Goal: Information Seeking & Learning: Understand process/instructions

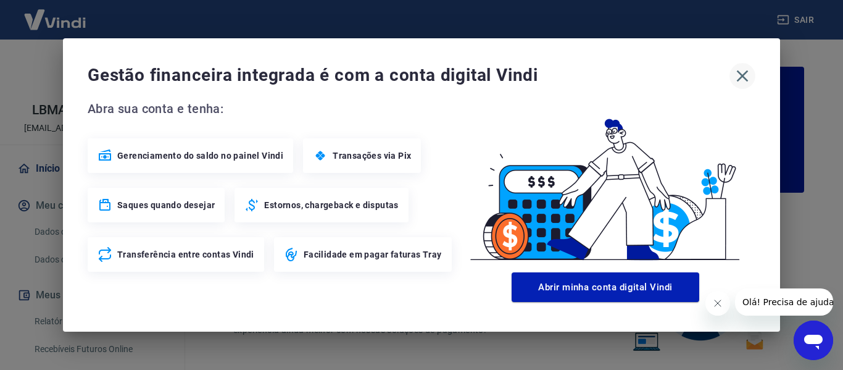
click at [749, 78] on icon "button" at bounding box center [743, 76] width 20 height 20
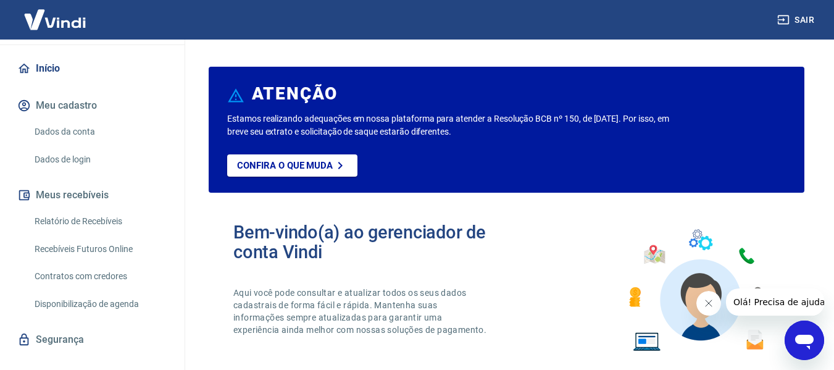
scroll to position [120, 0]
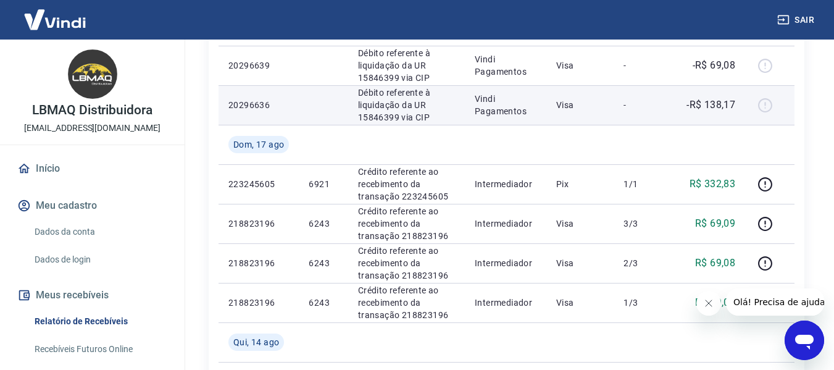
scroll to position [247, 0]
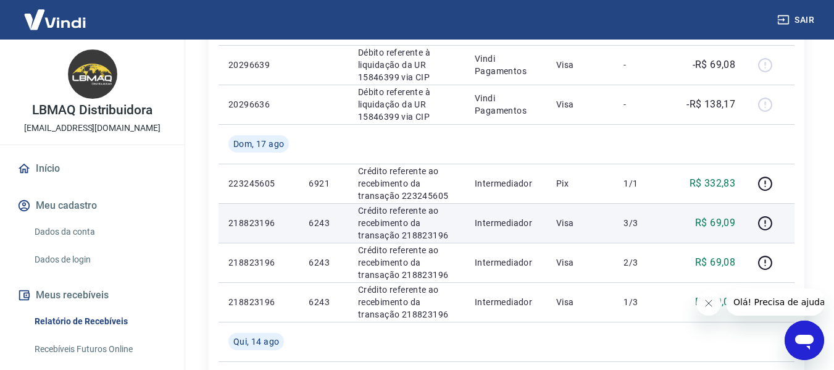
click at [321, 223] on p "6243" at bounding box center [323, 223] width 29 height 12
copy p "6243"
click at [769, 226] on icon "button" at bounding box center [765, 222] width 15 height 15
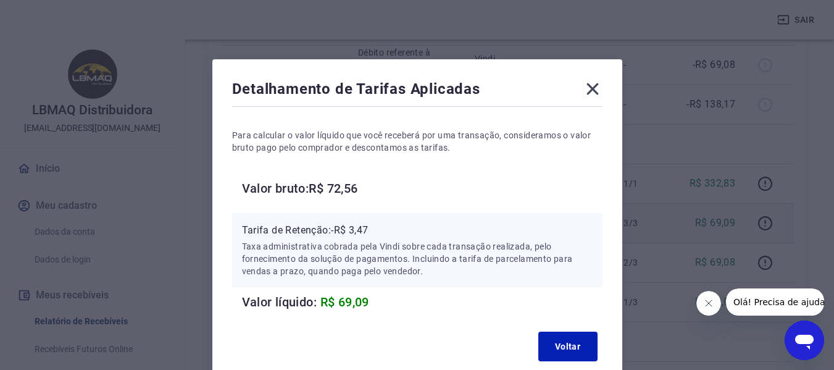
click at [592, 91] on icon at bounding box center [593, 89] width 20 height 20
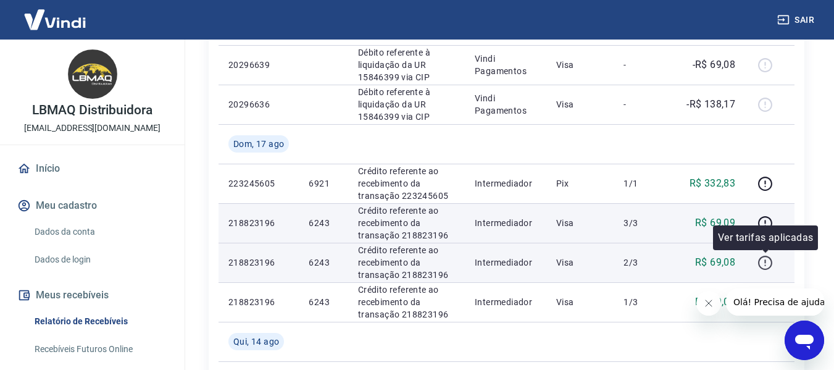
click at [763, 257] on icon "button" at bounding box center [765, 263] width 14 height 14
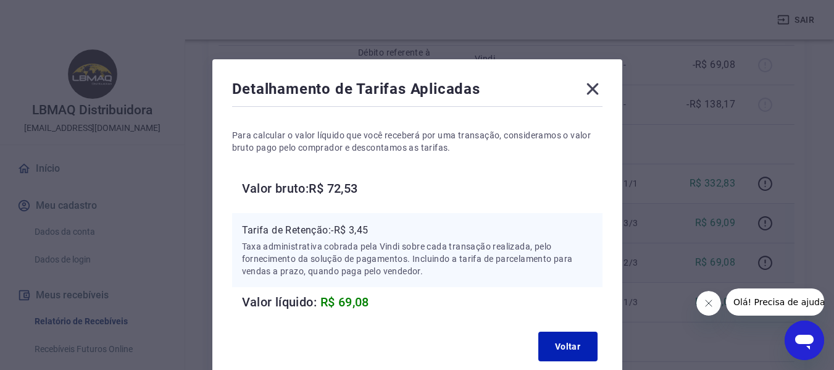
click at [595, 90] on icon at bounding box center [593, 89] width 12 height 12
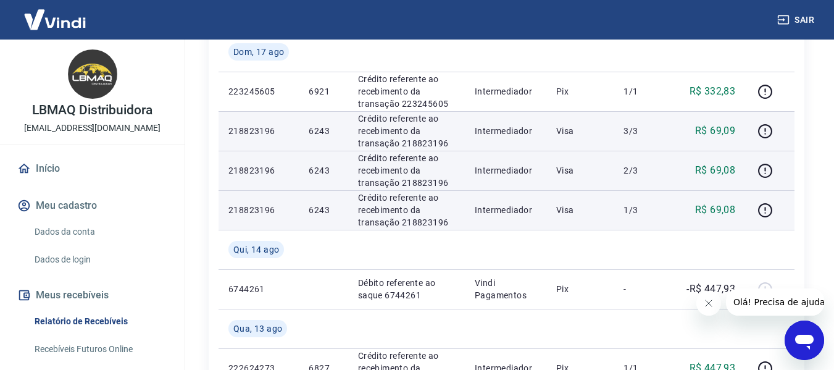
scroll to position [370, 0]
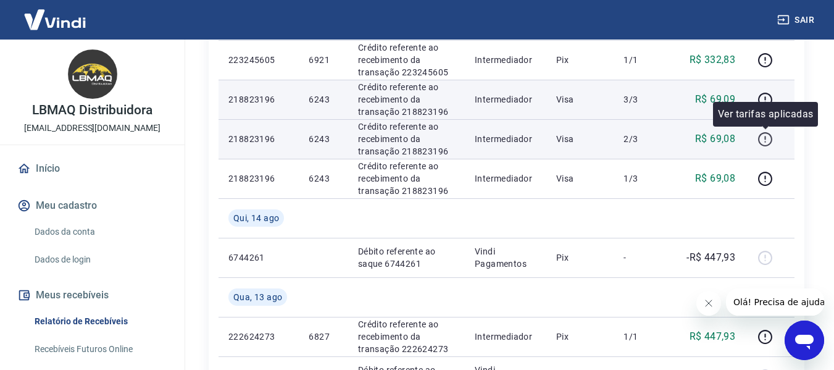
click at [764, 136] on icon "button" at bounding box center [765, 139] width 15 height 15
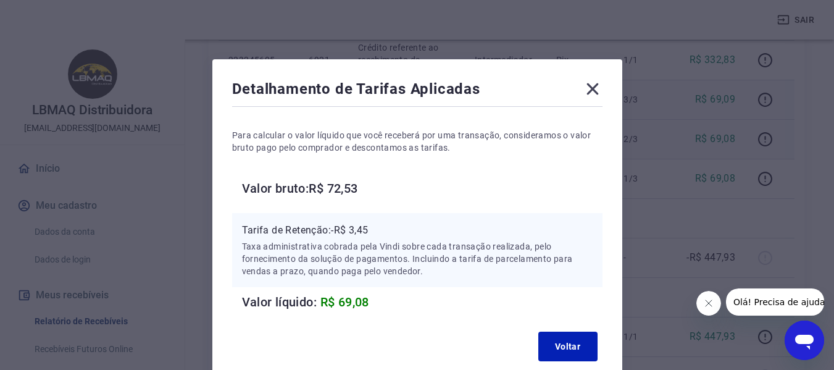
click at [593, 91] on icon at bounding box center [593, 89] width 12 height 12
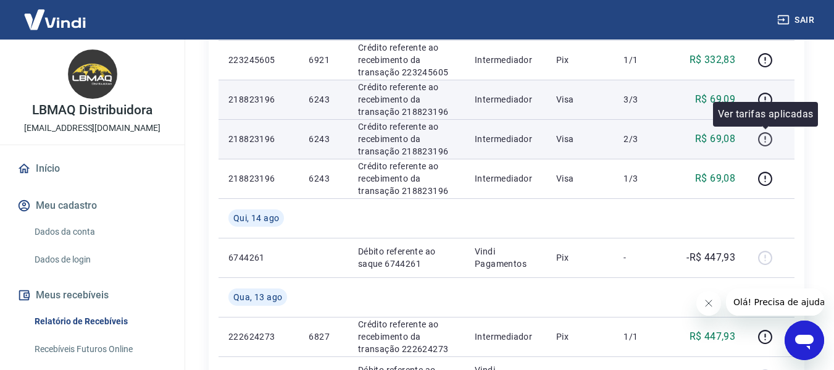
click at [770, 146] on icon "button" at bounding box center [765, 139] width 15 height 15
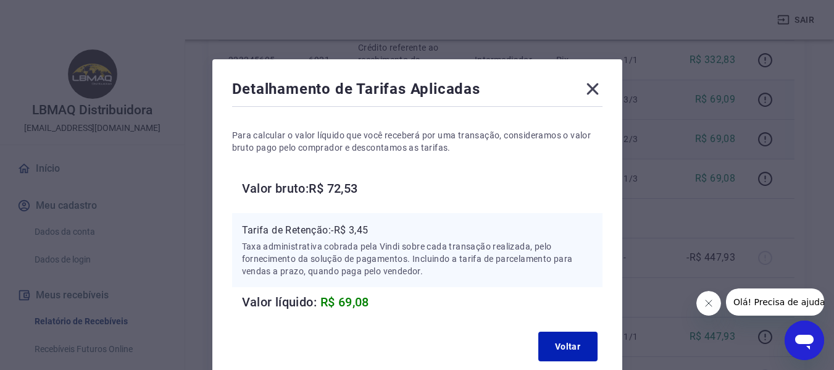
click at [577, 88] on div "Detalhamento de Tarifas Aplicadas" at bounding box center [417, 91] width 370 height 25
click at [589, 88] on icon at bounding box center [593, 89] width 20 height 20
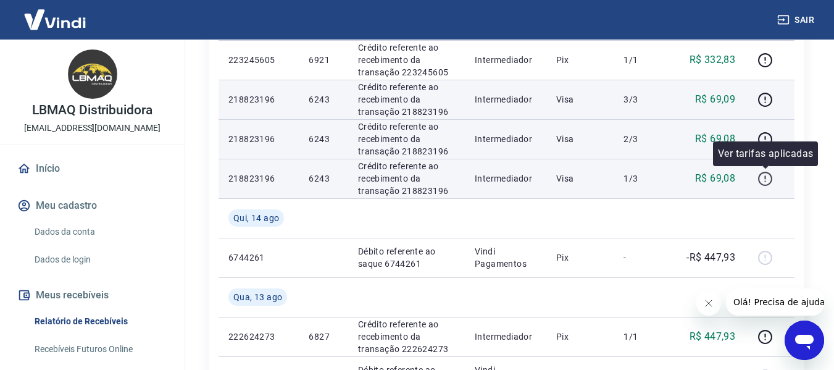
click at [769, 174] on icon "button" at bounding box center [765, 178] width 15 height 15
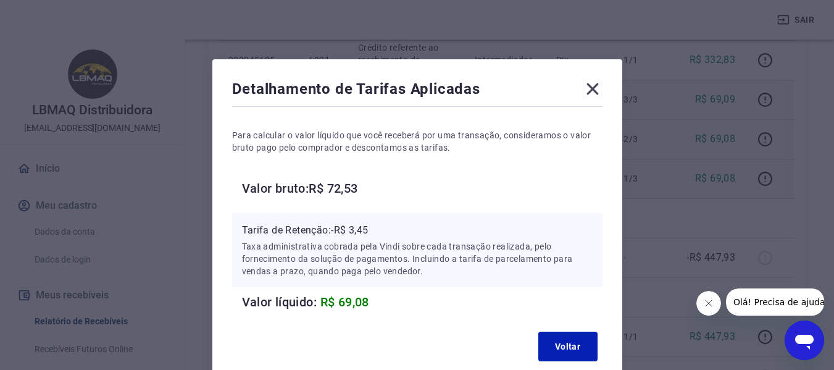
click at [593, 88] on icon at bounding box center [593, 89] width 12 height 12
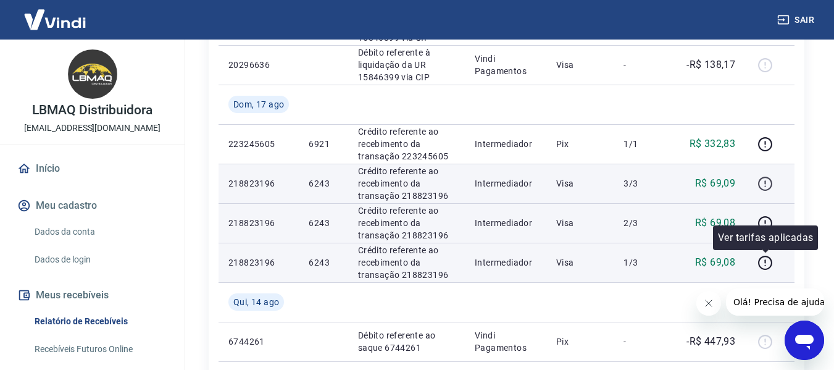
scroll to position [247, 0]
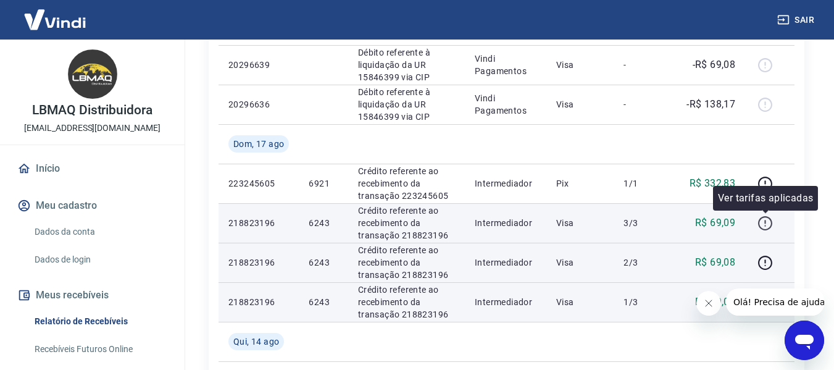
click at [765, 224] on icon "button" at bounding box center [765, 222] width 15 height 15
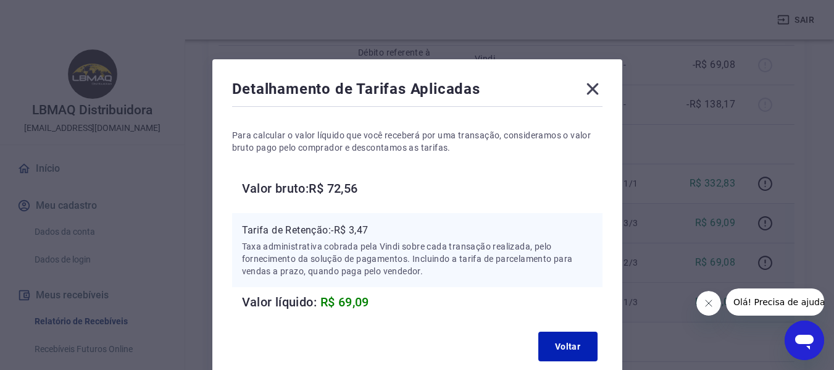
click at [597, 86] on icon at bounding box center [593, 89] width 20 height 20
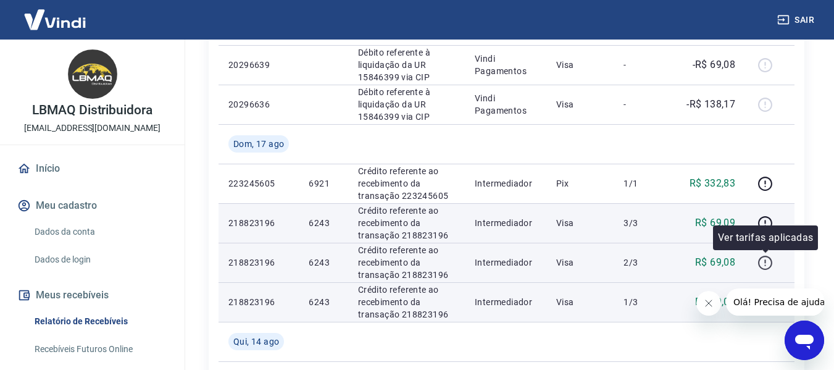
click at [764, 262] on icon "button" at bounding box center [765, 262] width 15 height 15
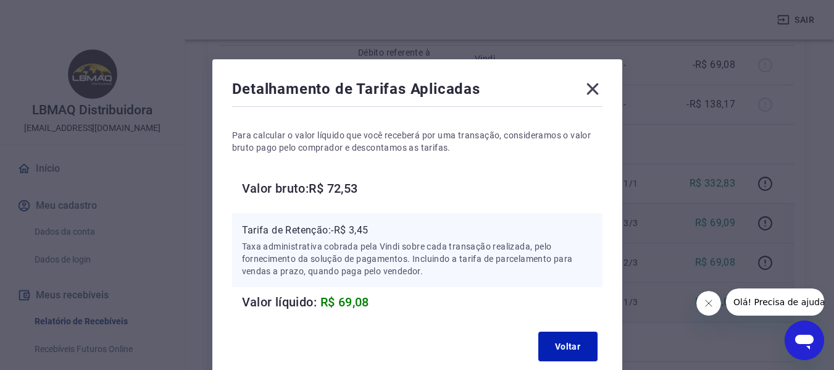
click at [590, 92] on icon at bounding box center [593, 89] width 12 height 12
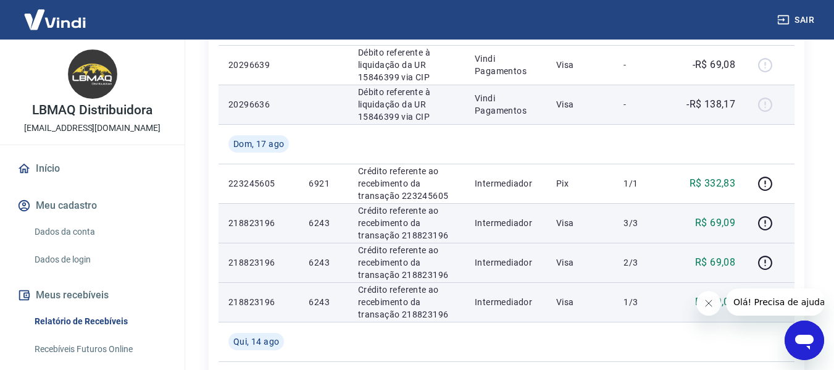
scroll to position [185, 0]
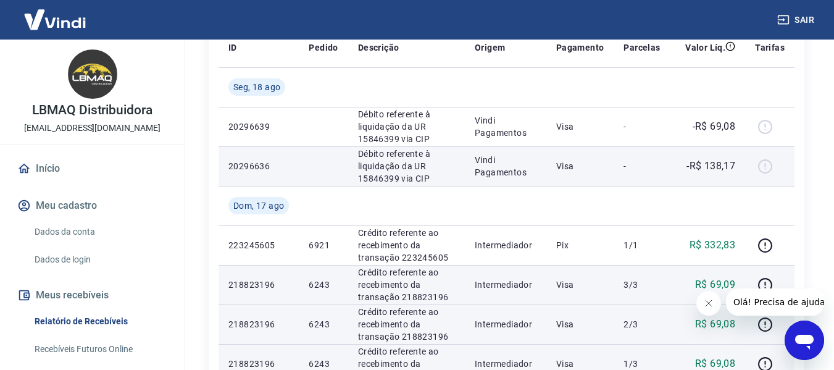
click at [769, 167] on div at bounding box center [770, 166] width 30 height 20
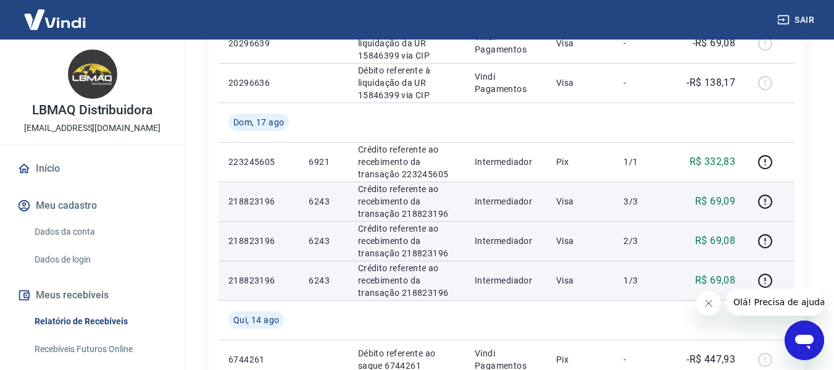
scroll to position [247, 0]
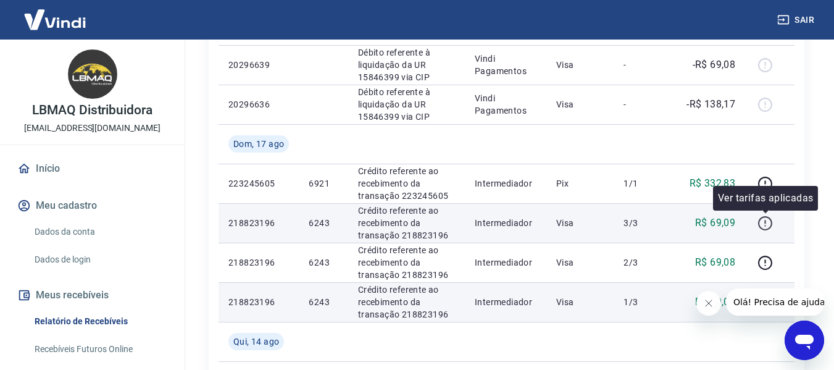
click at [766, 225] on icon "button" at bounding box center [765, 222] width 15 height 15
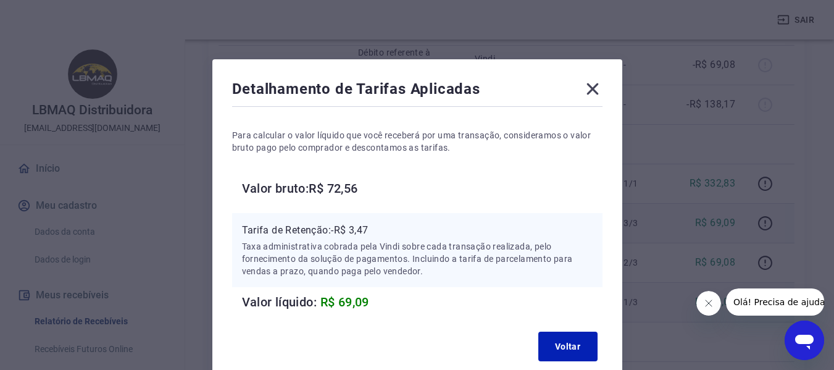
click at [599, 96] on icon at bounding box center [593, 89] width 20 height 20
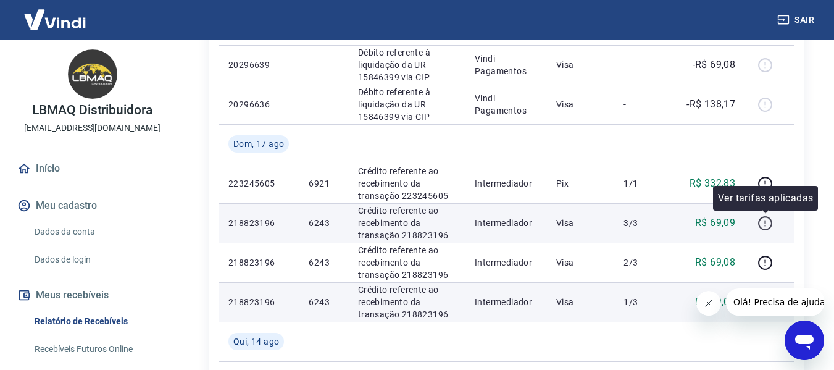
click at [766, 224] on icon "button" at bounding box center [765, 222] width 15 height 15
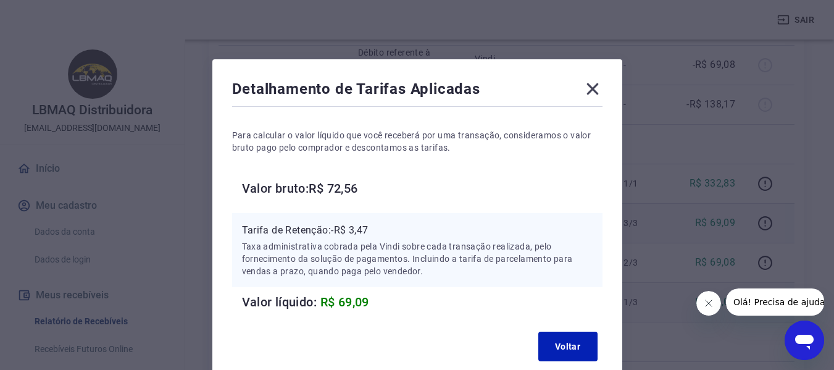
click at [601, 83] on icon at bounding box center [593, 89] width 20 height 20
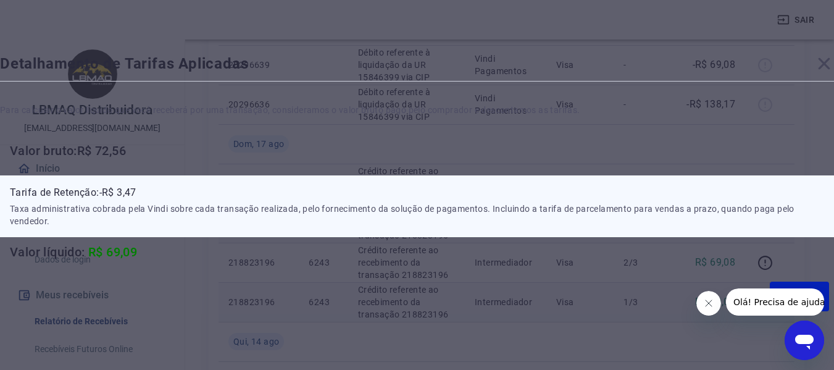
click at [601, 83] on td "Visa" at bounding box center [580, 65] width 68 height 40
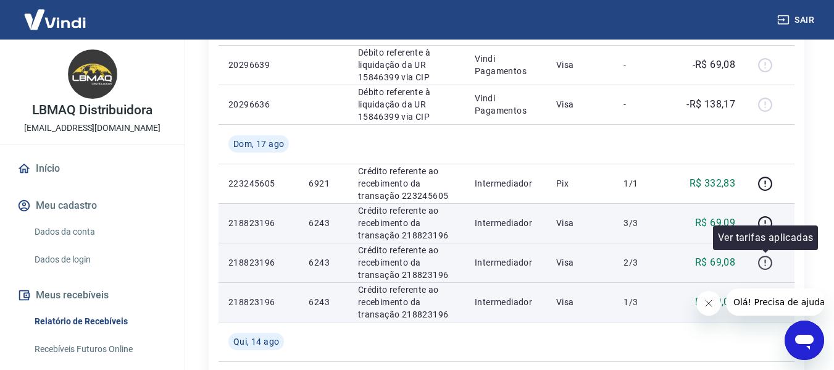
click at [769, 268] on icon "button" at bounding box center [765, 263] width 14 height 14
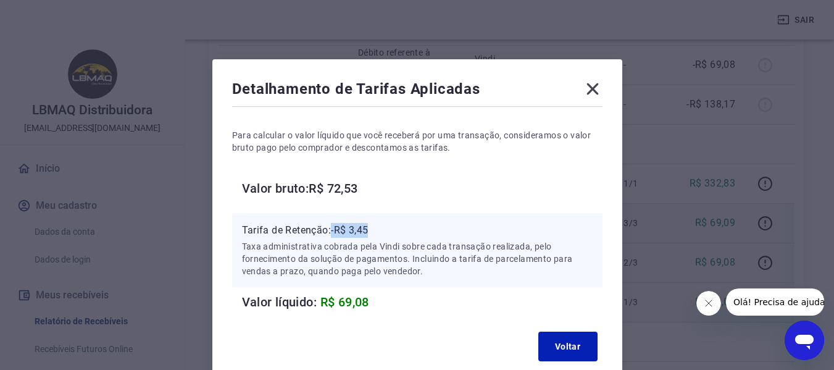
drag, startPoint x: 331, startPoint y: 232, endPoint x: 390, endPoint y: 228, distance: 59.4
click at [390, 228] on p "Tarifa de Retenção: -R$ 3,45" at bounding box center [417, 230] width 351 height 15
click at [394, 228] on p "Tarifa de Retenção: -R$ 3,45" at bounding box center [417, 230] width 351 height 15
click at [240, 232] on div "Tarifa de Retenção: -R$ 3,45 Taxa administrativa cobrada pela Vindi sobre cada …" at bounding box center [417, 250] width 370 height 74
click at [595, 92] on icon at bounding box center [593, 89] width 12 height 12
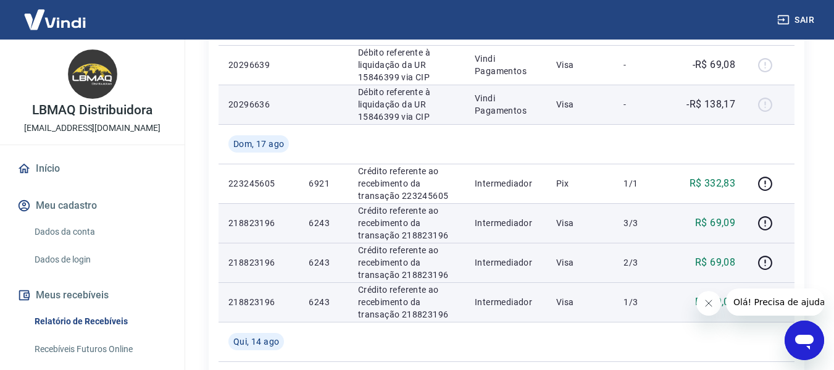
click at [757, 102] on div at bounding box center [770, 104] width 30 height 20
click at [758, 102] on div at bounding box center [770, 104] width 30 height 20
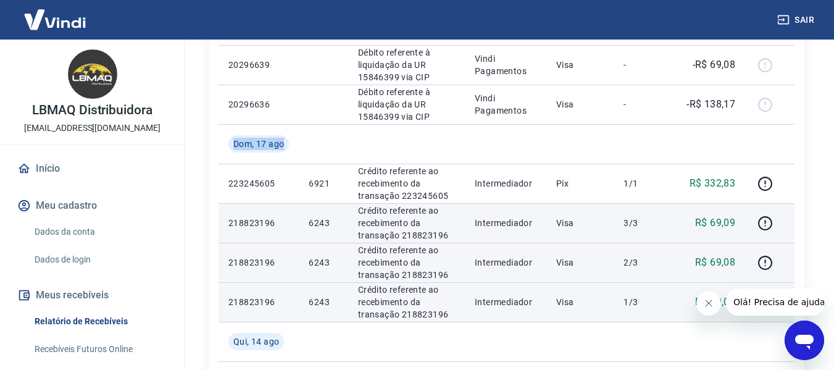
scroll to position [309, 0]
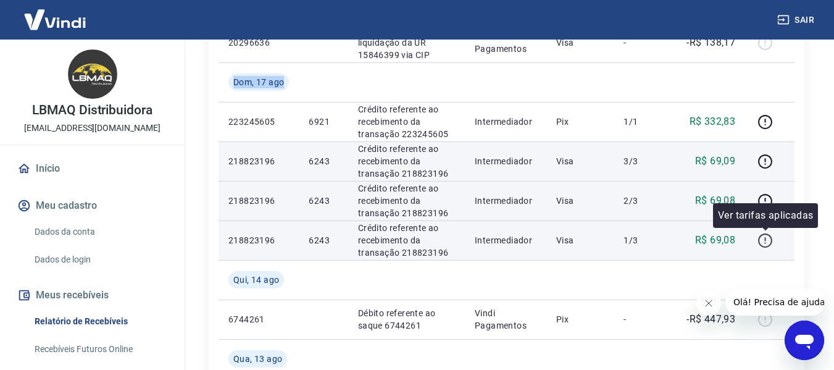
click at [768, 243] on icon "button" at bounding box center [765, 240] width 15 height 15
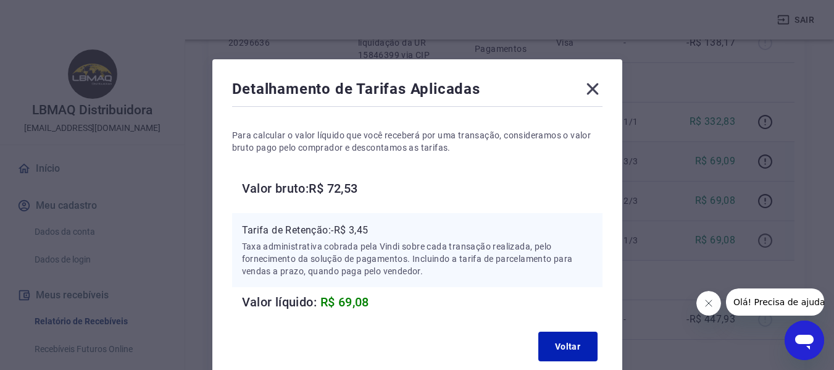
click at [768, 243] on div "Detalhamento de Tarifas Aplicadas Para calcular o valor líquido que você recebe…" at bounding box center [417, 185] width 834 height 370
click at [598, 93] on icon at bounding box center [593, 89] width 20 height 20
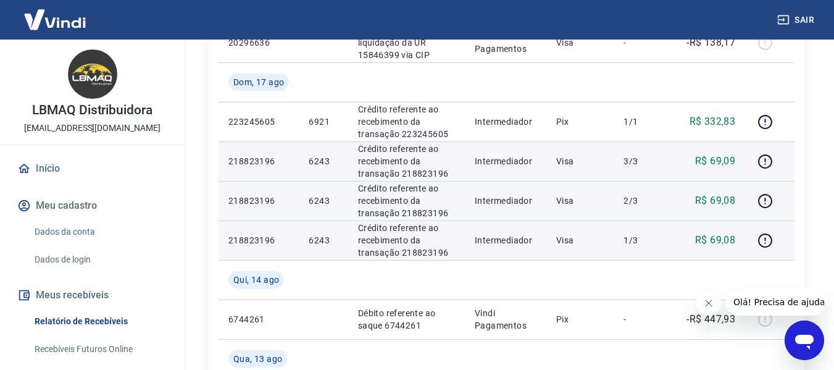
click at [598, 93] on td at bounding box center [580, 82] width 68 height 40
